Goal: Task Accomplishment & Management: Manage account settings

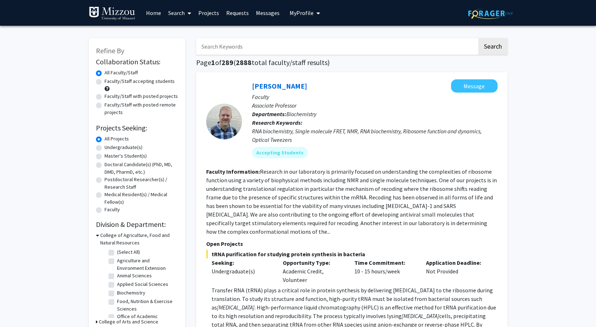
click at [238, 44] on input "Search Keywords" at bounding box center [336, 46] width 281 height 16
click at [478, 38] on button "Search" at bounding box center [492, 46] width 29 height 16
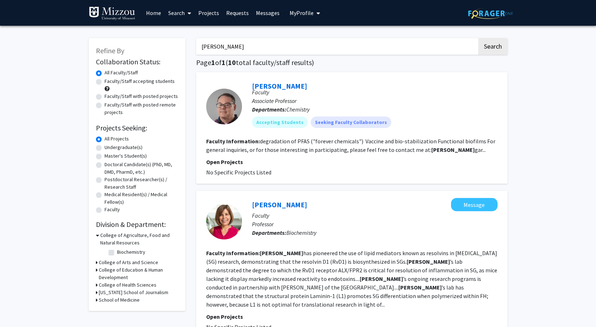
drag, startPoint x: 230, startPoint y: 49, endPoint x: 169, endPoint y: 39, distance: 62.7
click at [478, 38] on button "Search" at bounding box center [492, 46] width 29 height 16
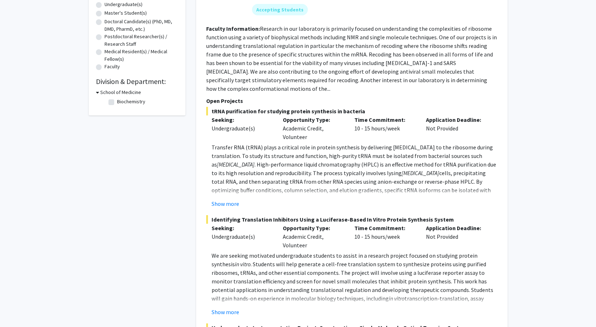
scroll to position [179, 0]
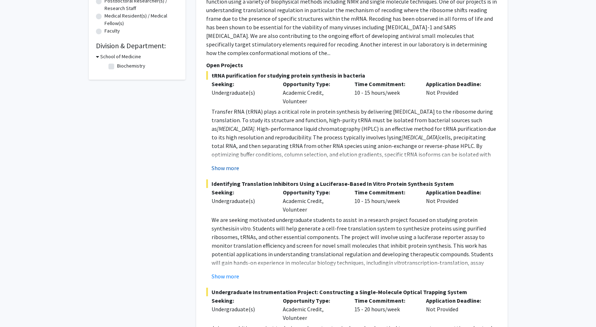
click at [229, 173] on button "Show more" at bounding box center [226, 168] width 28 height 9
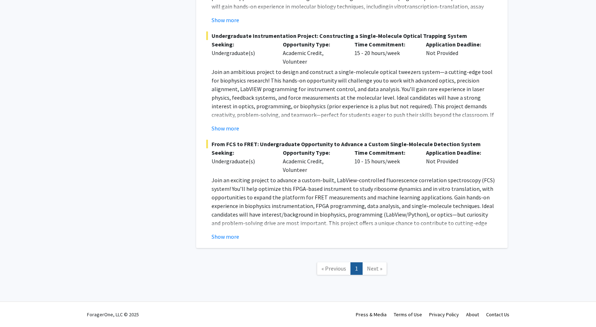
scroll to position [608, 0]
click at [239, 239] on button "Show more" at bounding box center [226, 237] width 28 height 9
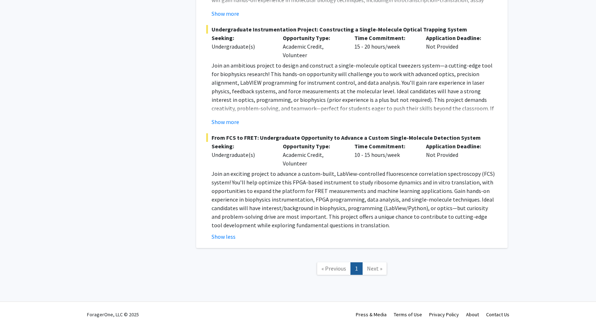
scroll to position [537, 0]
click at [236, 126] on button "Show more" at bounding box center [226, 122] width 28 height 9
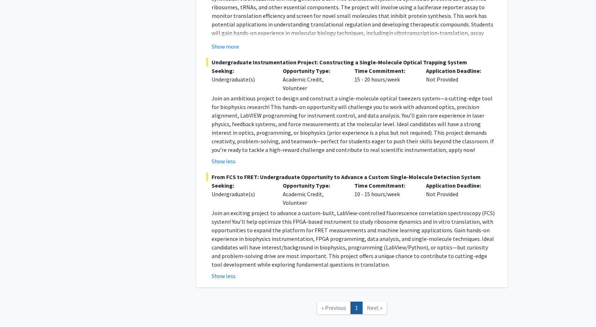
scroll to position [429, 0]
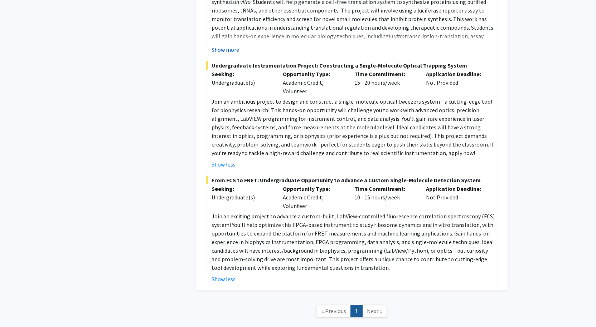
click at [239, 54] on button "Show more" at bounding box center [226, 49] width 28 height 9
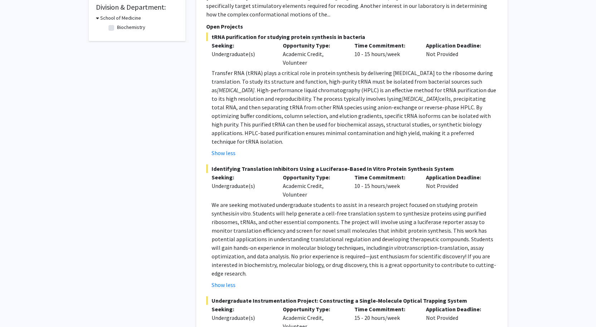
scroll to position [215, 0]
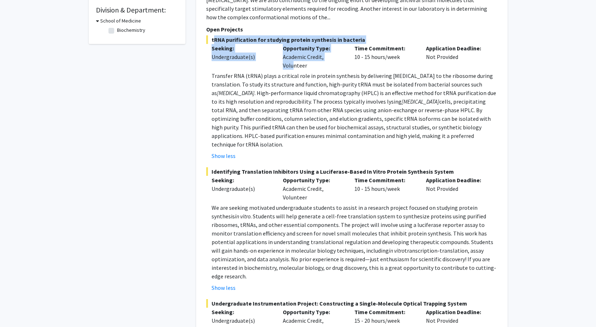
drag, startPoint x: 213, startPoint y: 87, endPoint x: 295, endPoint y: 125, distance: 90.3
click at [295, 125] on div "tRNA purification for studying protein synthesis in bacteria Seeking: Undergrad…" at bounding box center [351, 97] width 291 height 125
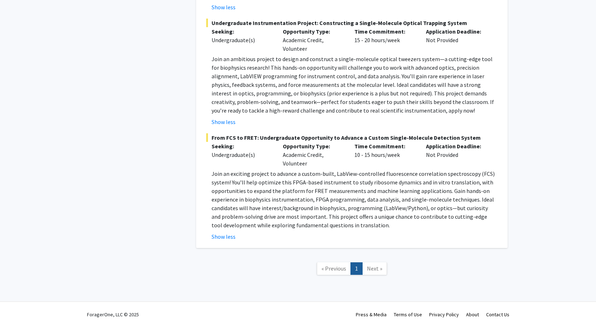
scroll to position [767, 0]
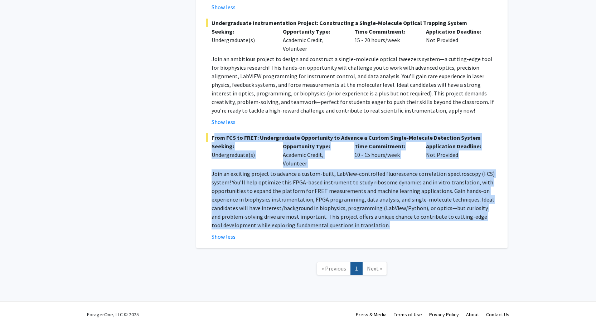
drag, startPoint x: 214, startPoint y: 77, endPoint x: 399, endPoint y: 218, distance: 232.9
click at [399, 218] on div "From FCS to FRET: Undergraduate Opportunity to Advance a Custom Single-Molecule…" at bounding box center [351, 187] width 291 height 108
copy div "From FCS to FRET: Undergraduate Opportunity to Advance a Custom Single-Molecule…"
click at [254, 177] on span "Join an exciting project to advance a custom-built, LabView-controlled fluoresc…" at bounding box center [353, 199] width 283 height 59
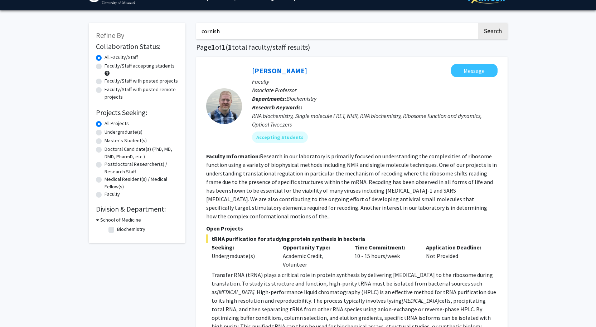
scroll to position [0, 0]
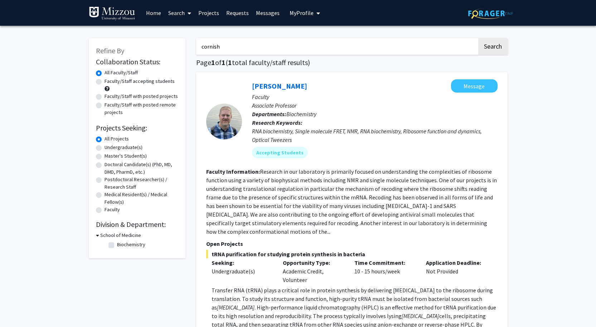
drag, startPoint x: 222, startPoint y: 47, endPoint x: 195, endPoint y: 47, distance: 27.2
type input "[PERSON_NAME]"
click at [495, 54] on button "Search" at bounding box center [492, 46] width 29 height 16
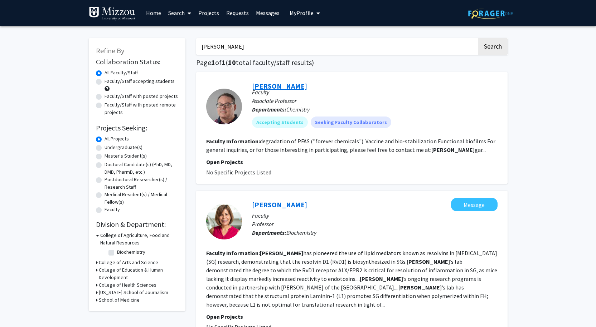
click at [277, 91] on link "[PERSON_NAME]" at bounding box center [279, 86] width 55 height 9
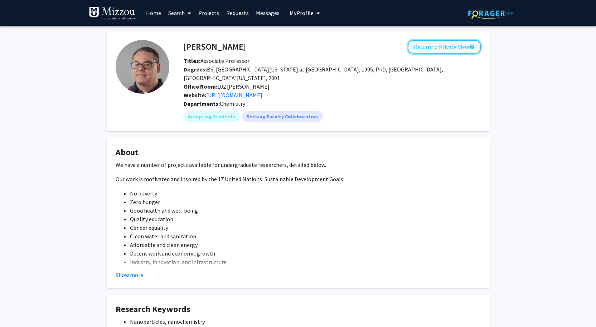
click at [438, 50] on button "Return to Private View help" at bounding box center [444, 47] width 73 height 14
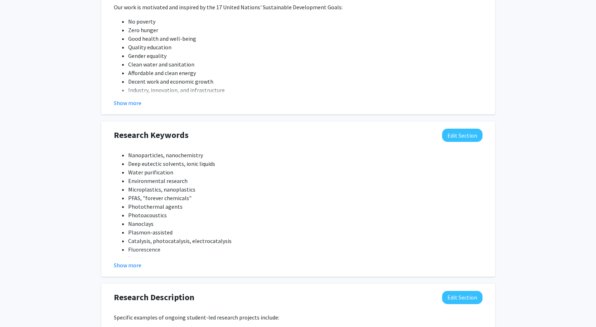
scroll to position [465, 0]
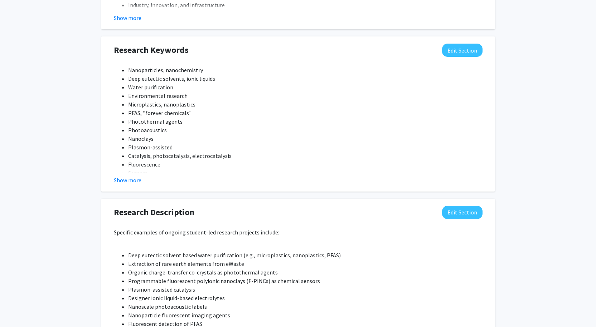
click at [140, 22] on button "Show more" at bounding box center [128, 18] width 28 height 9
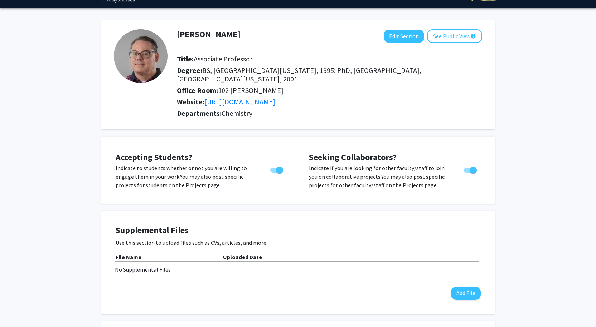
scroll to position [0, 0]
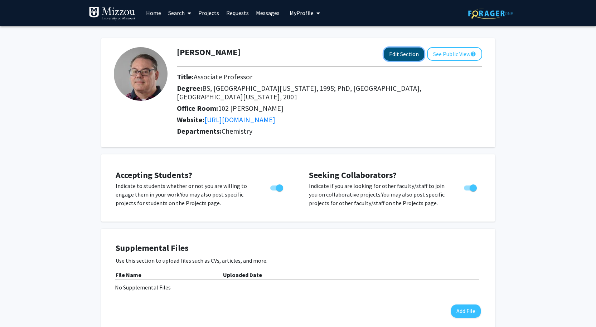
click at [384, 53] on button "Edit Section" at bounding box center [404, 54] width 40 height 13
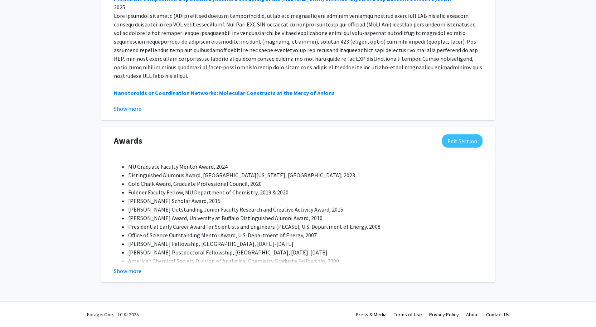
scroll to position [1219, 0]
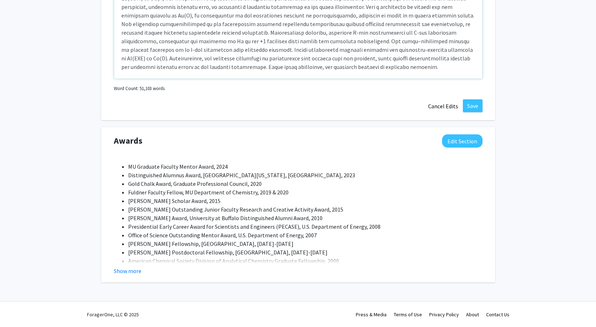
scroll to position [465, 0]
click at [441, 113] on button "Cancel Edits" at bounding box center [442, 106] width 39 height 14
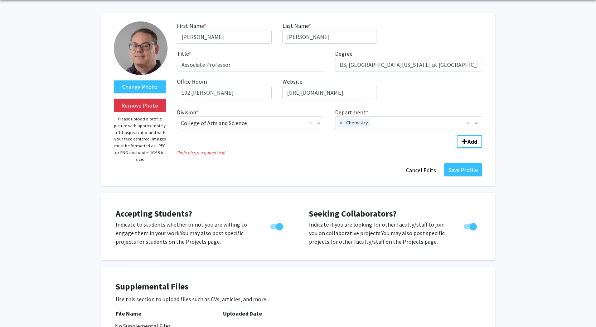
scroll to position [0, 0]
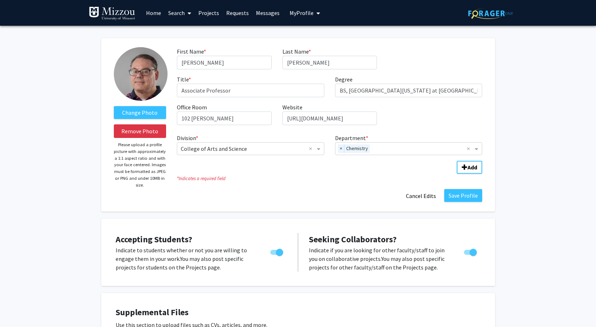
click at [314, 10] on span "My profile dropdown to access profile and logout" at bounding box center [317, 13] width 6 height 25
click at [327, 55] on link "Account Settings" at bounding box center [327, 55] width 64 height 9
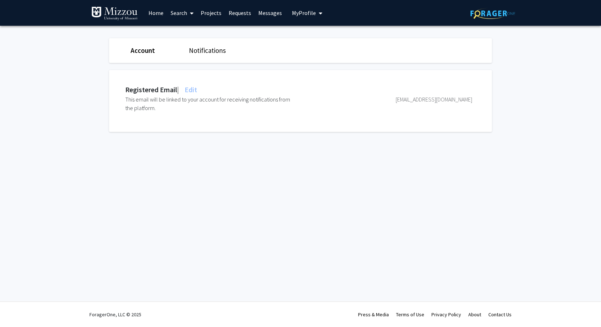
click at [204, 50] on link "Notifications" at bounding box center [207, 50] width 37 height 9
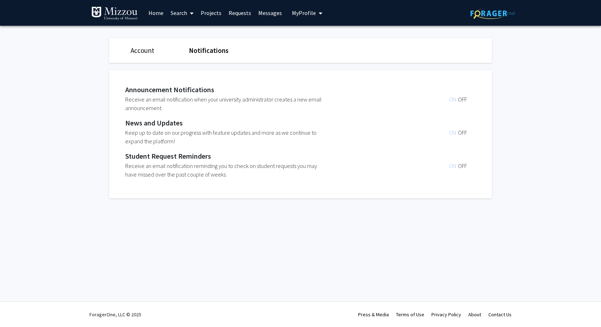
click at [136, 51] on link "Account" at bounding box center [143, 50] width 24 height 9
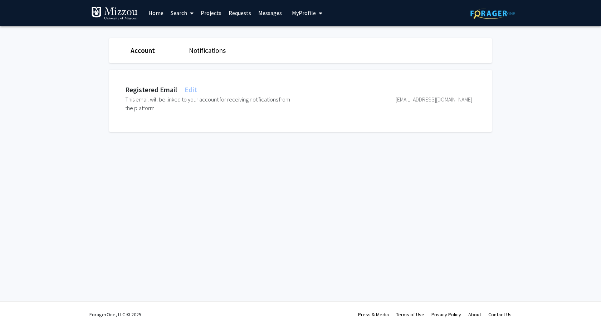
click at [213, 11] on link "Projects" at bounding box center [211, 12] width 28 height 25
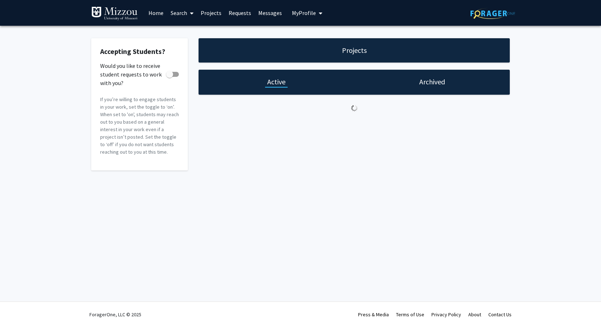
checkbox input "true"
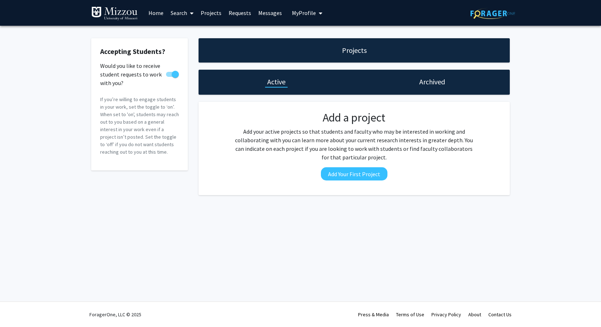
click at [237, 11] on link "Requests" at bounding box center [240, 12] width 30 height 25
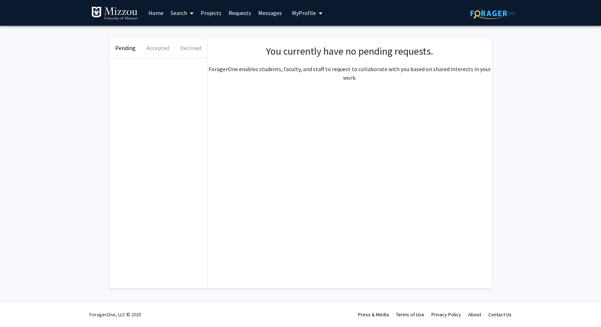
click at [180, 11] on link "Search" at bounding box center [182, 12] width 30 height 25
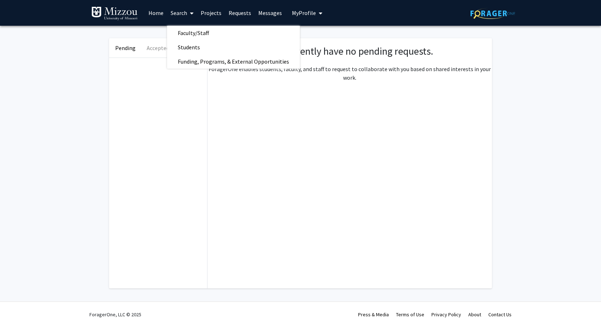
click at [160, 11] on link "Home" at bounding box center [156, 12] width 22 height 25
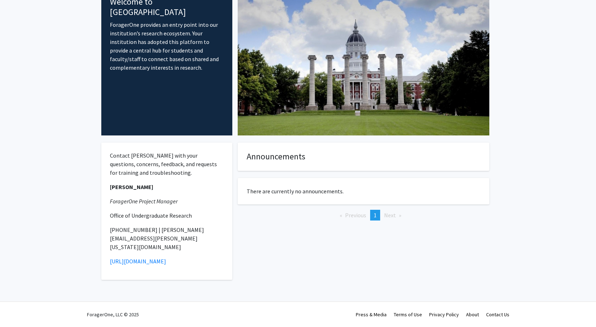
scroll to position [89, 0]
drag, startPoint x: 137, startPoint y: 116, endPoint x: 177, endPoint y: 115, distance: 40.1
click at [177, 151] on p "Contact [PERSON_NAME] with your questions, concerns, feedback, and requests for…" at bounding box center [167, 164] width 114 height 26
copy p "[PERSON_NAME]"
